Goal: Book appointment/travel/reservation

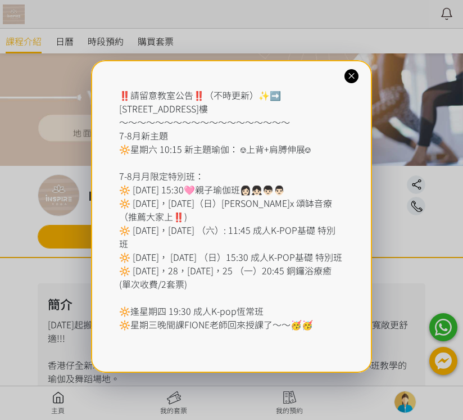
click at [342, 70] on div "‼️請留意教室公告‼️（不時更新）✨➡️ [STREET_ADDRESS] ～～～～～～～～～～～～～～～～～～～ 7-8月新主題 🔆星期六 10:15 新主…" at bounding box center [231, 216] width 281 height 313
click at [357, 80] on icon at bounding box center [351, 76] width 11 height 11
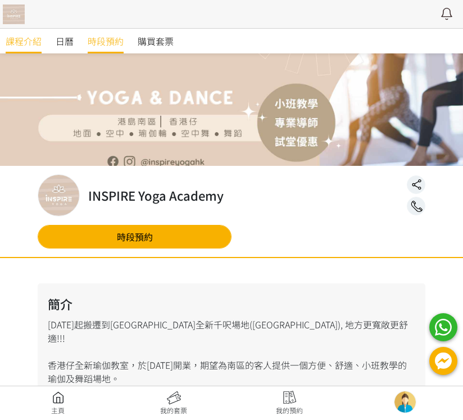
click at [105, 39] on span "時段預約" at bounding box center [106, 40] width 36 height 13
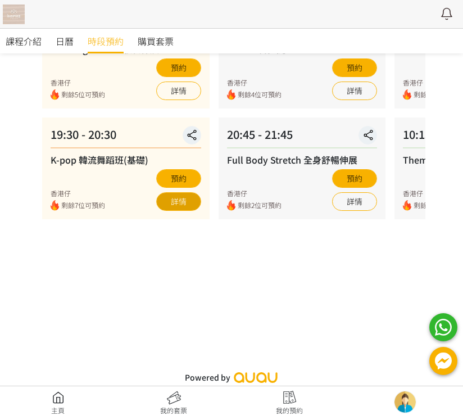
scroll to position [174, 0]
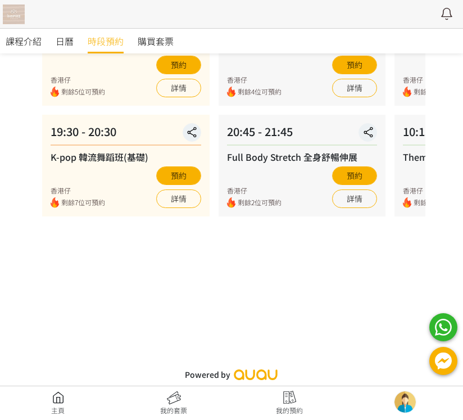
click at [214, 260] on div "09 - 05 星期五 19:30 - 20:30 Pilates 普拉提 香港仔 剩餘4位可預約 預約 詳情 20:45 - 21:45 Full Body…" at bounding box center [302, 152] width 177 height 377
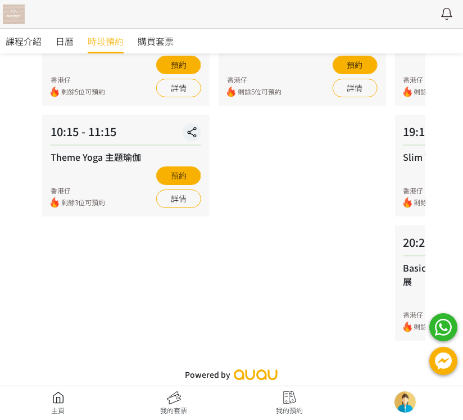
click at [214, 227] on div "09 - 08 星期一 19:00 - 20:00 瘦身Funky Dance 香港仔 剩餘5位可預約 預約 詳情" at bounding box center [302, 152] width 177 height 377
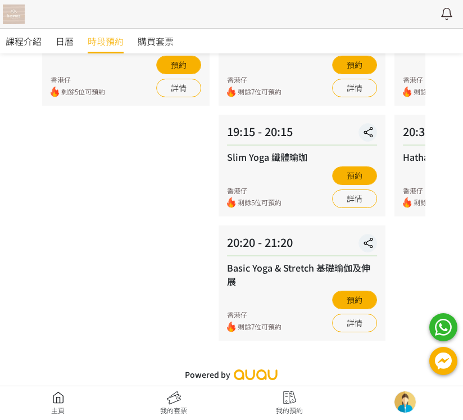
click at [219, 211] on div "19:15 - 20:15 Slim Yoga 纖體瑜珈 香港仔 剩餘5位可預約 預約 詳情" at bounding box center [303, 166] width 168 height 102
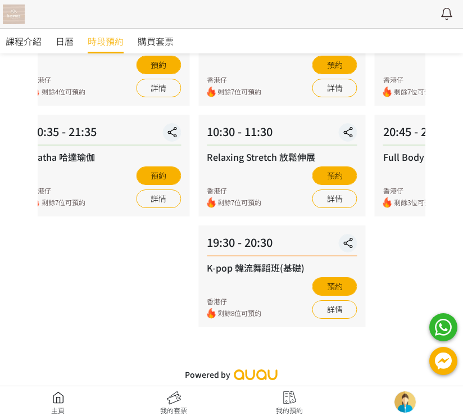
click at [123, 213] on div "20:35 - 21:35 Hatha 哈達瑜伽 香港仔 剩餘7位可預約 預約 詳情" at bounding box center [106, 166] width 168 height 102
